Goal: Register for event/course

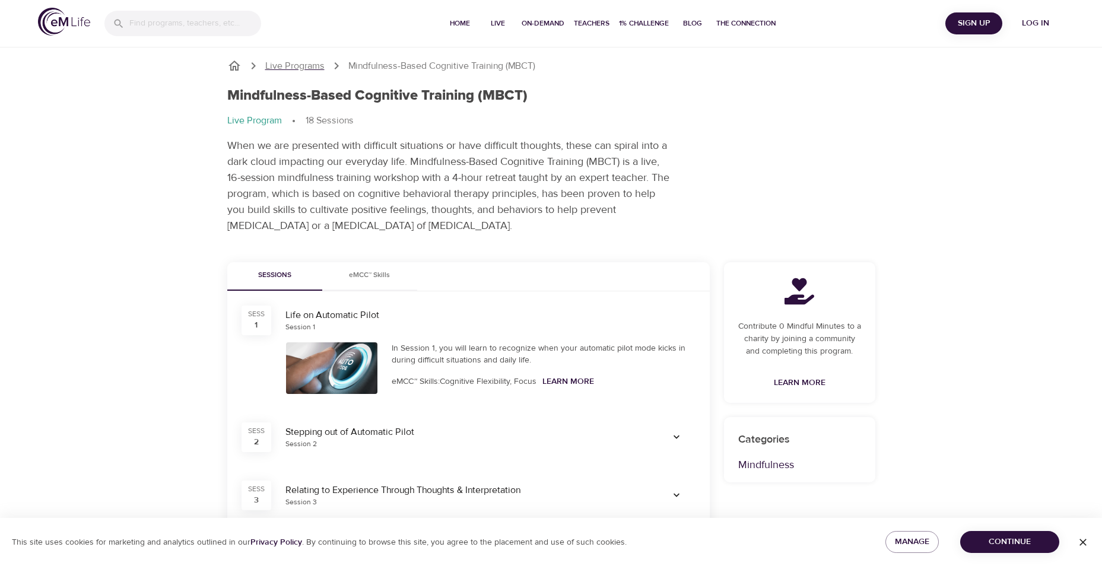
click at [299, 69] on p "Live Programs" at bounding box center [294, 66] width 59 height 14
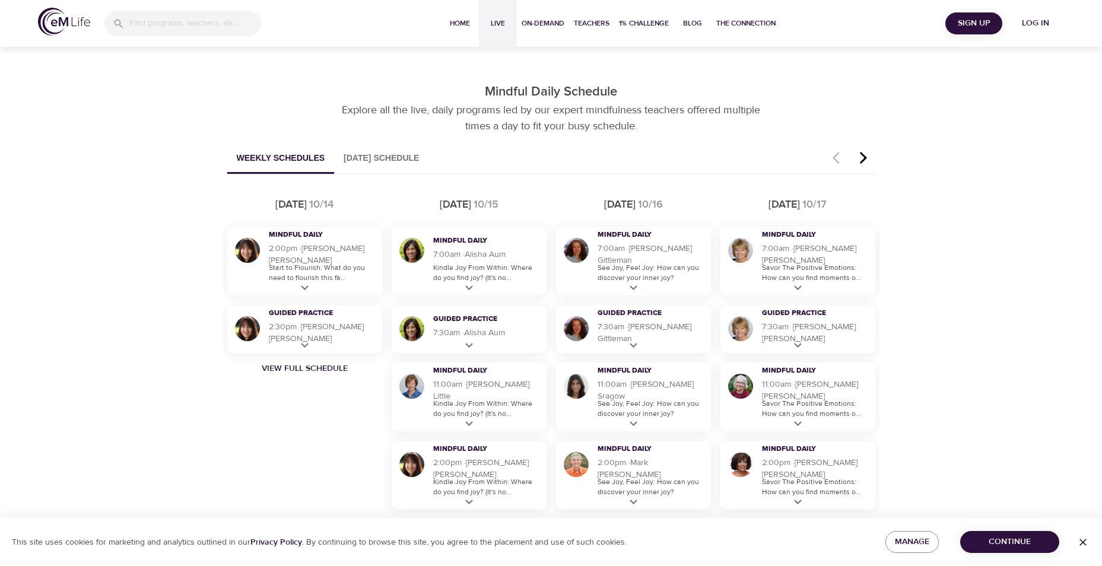
scroll to position [625, 0]
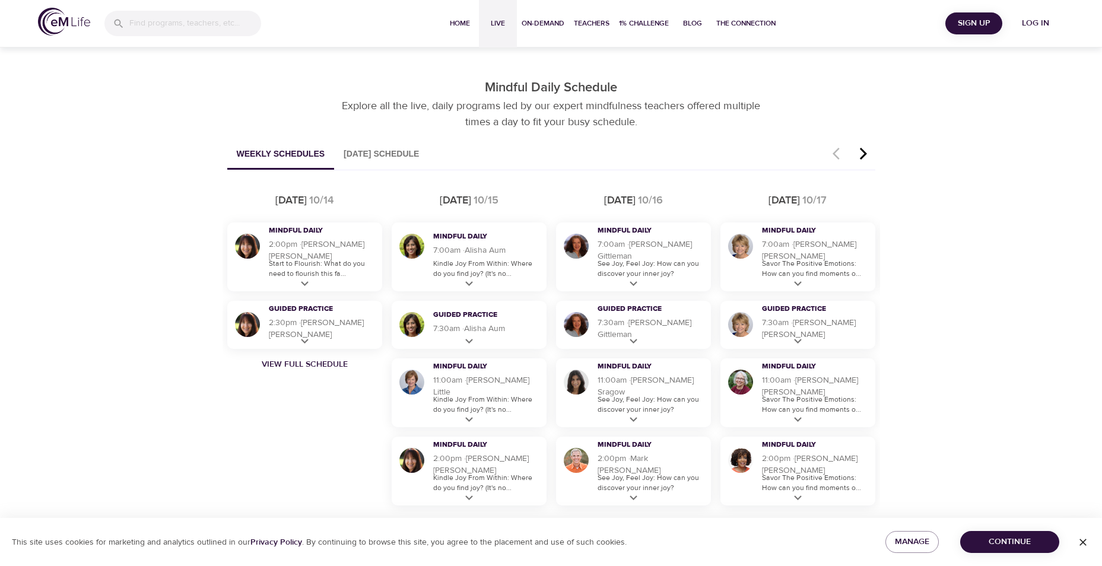
click at [860, 154] on icon "button" at bounding box center [863, 154] width 18 height 14
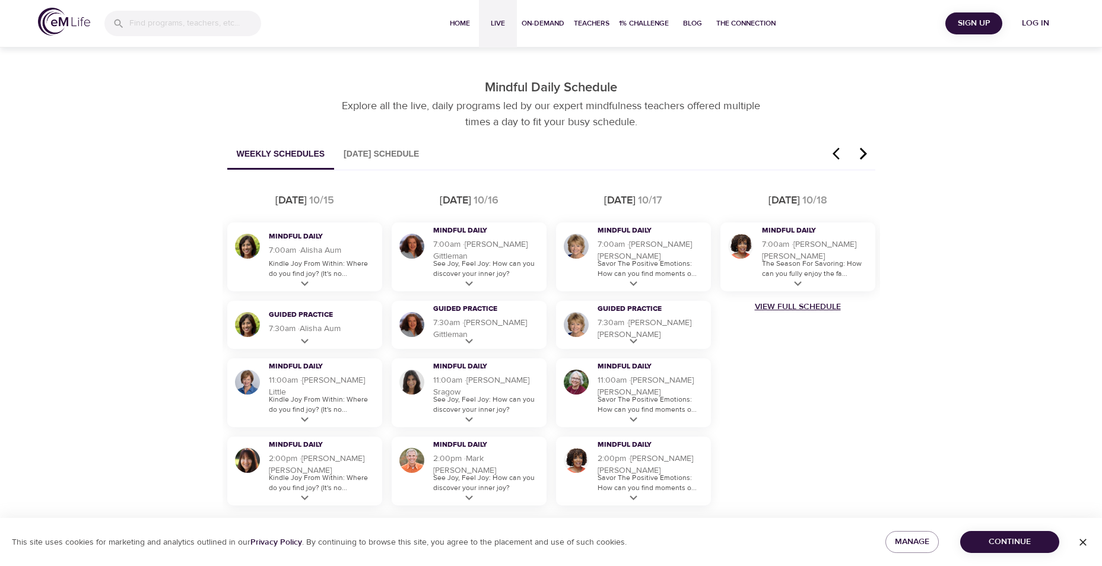
click at [808, 304] on link "View Full Schedule" at bounding box center [797, 307] width 164 height 12
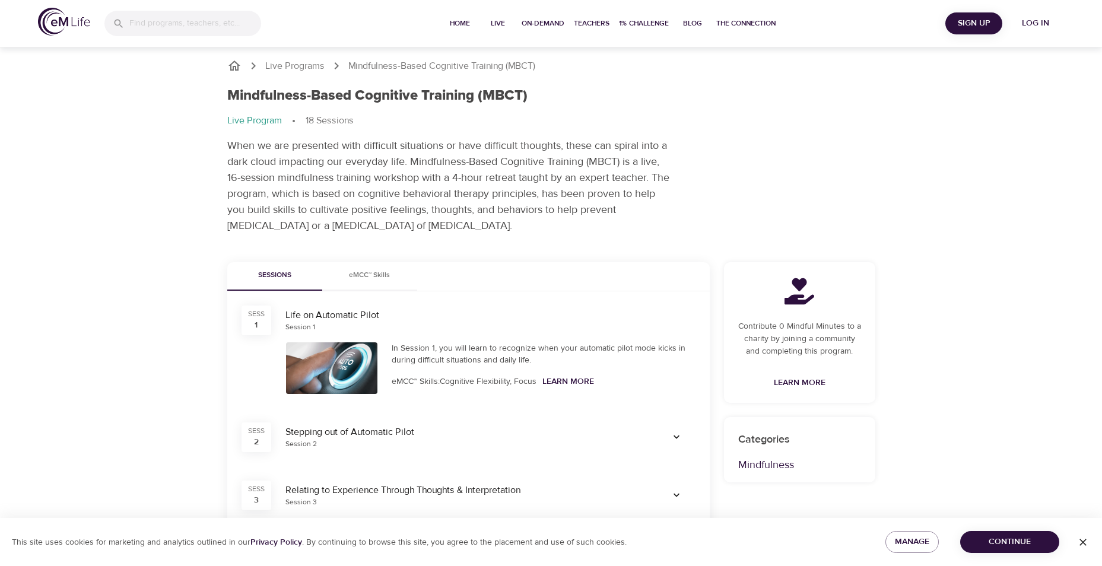
scroll to position [692, 0]
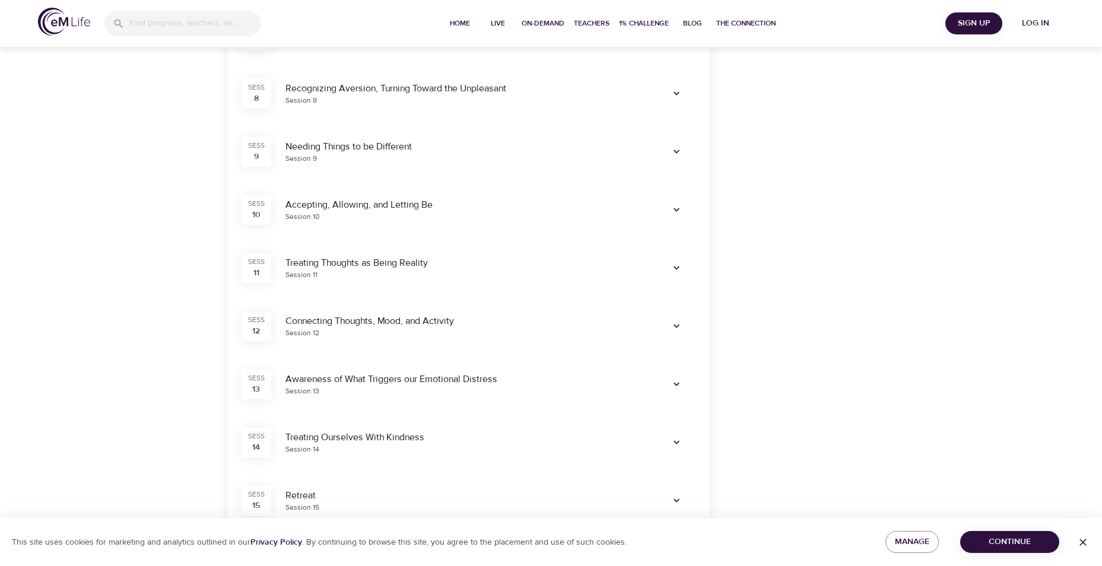
click at [680, 499] on icon "button" at bounding box center [676, 501] width 12 height 12
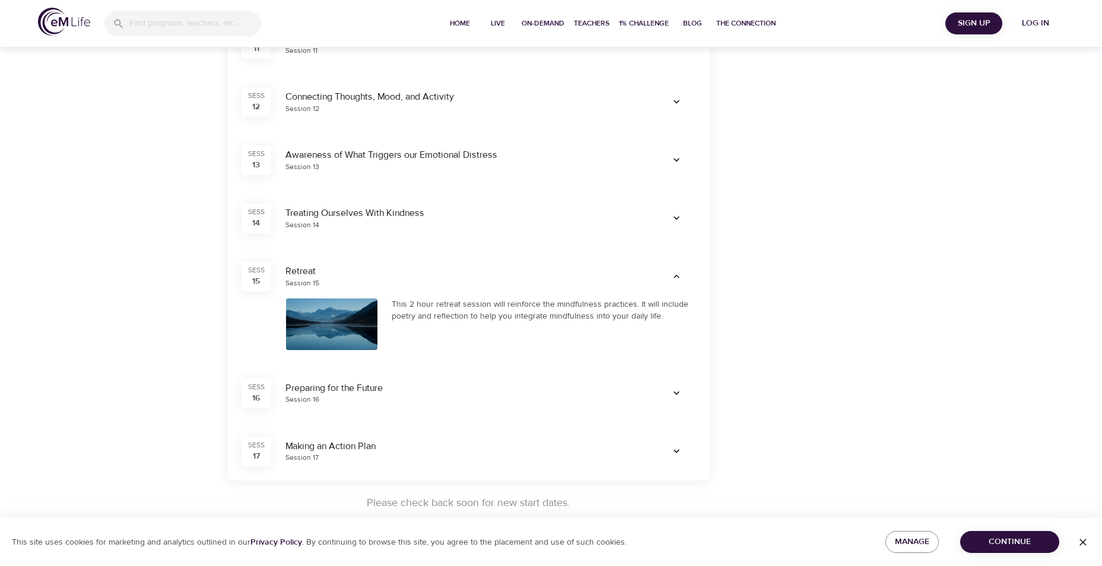
scroll to position [911, 0]
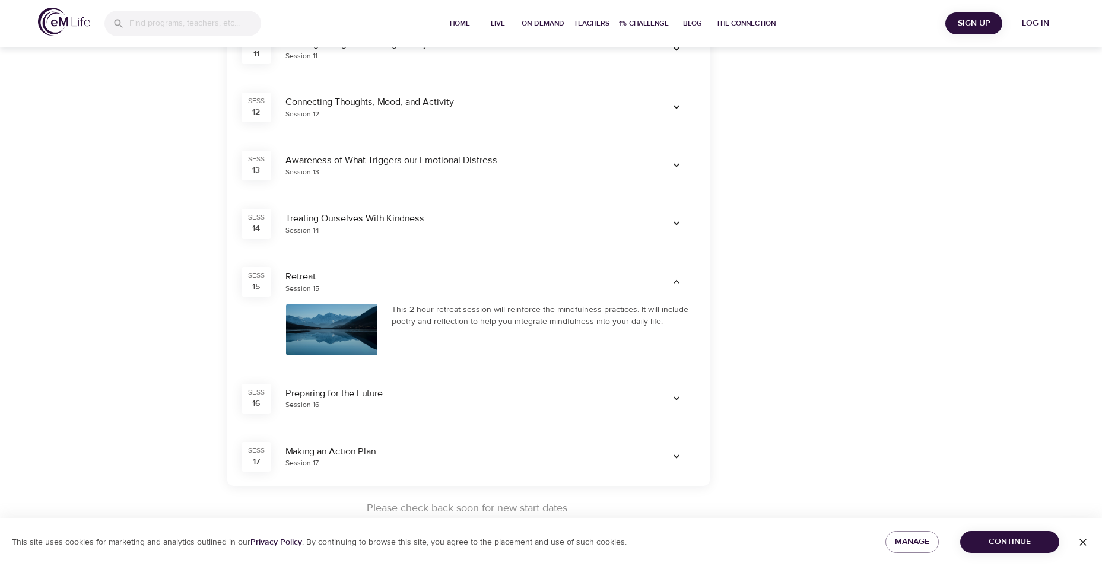
click at [512, 313] on div "This 2 hour retreat session will reinforce the mindfulness practices. It will i…" at bounding box center [544, 316] width 304 height 24
click at [295, 281] on div "Retreat" at bounding box center [464, 277] width 358 height 14
